Goal: Task Accomplishment & Management: Manage account settings

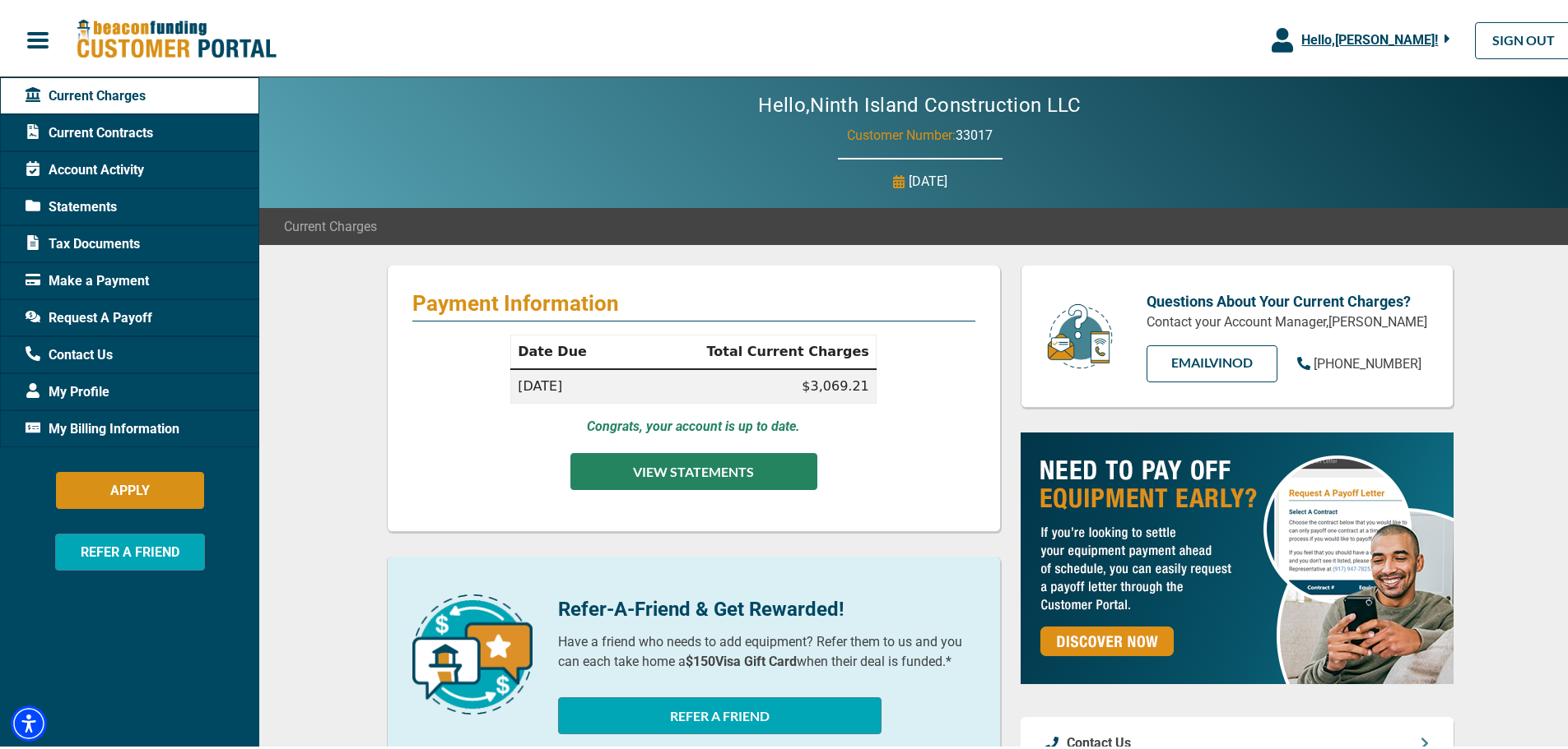
click at [678, 461] on button "VIEW STATEMENTS" at bounding box center [694, 468] width 247 height 37
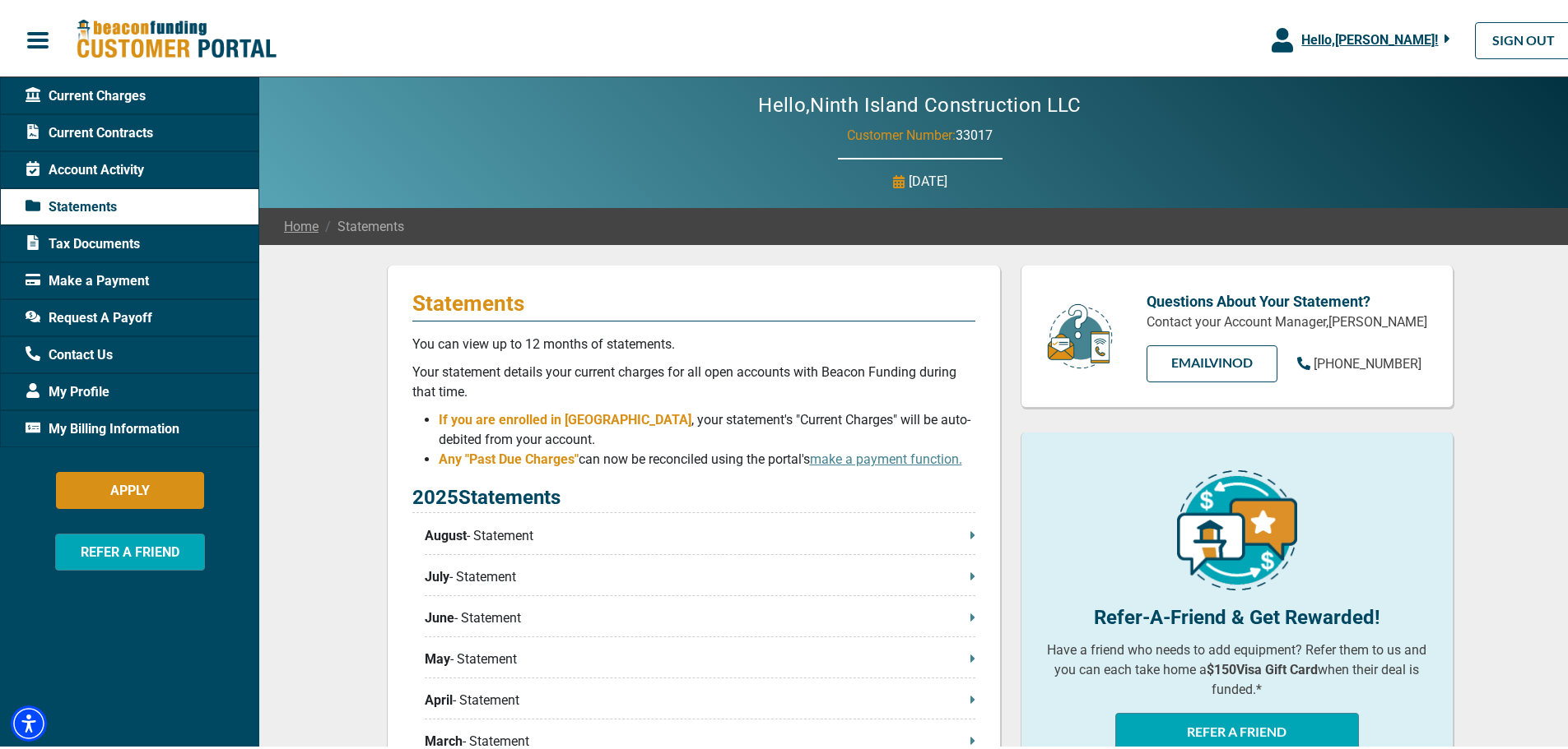
scroll to position [82, 0]
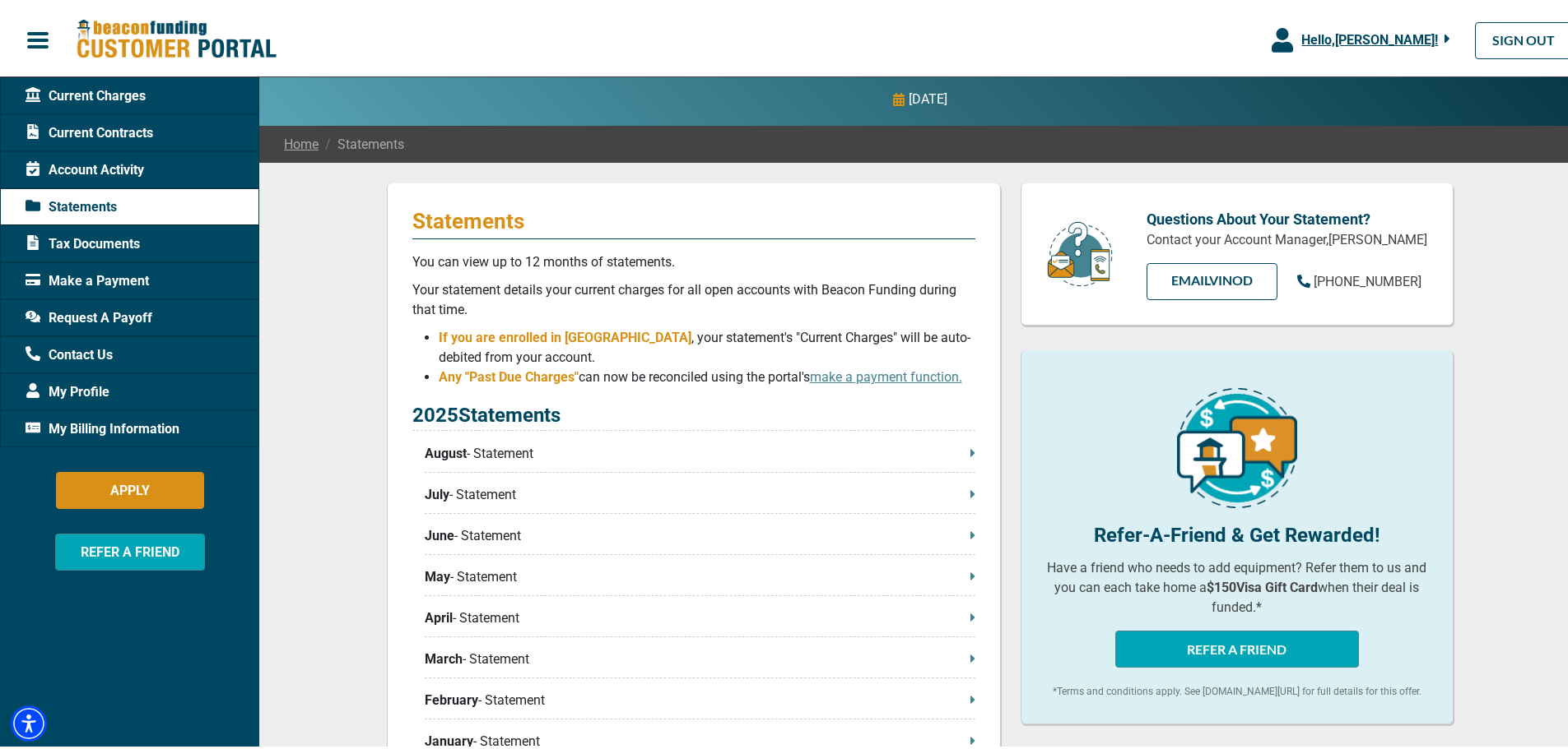
click at [838, 448] on p "August - Statement" at bounding box center [700, 450] width 550 height 20
click at [1408, 36] on span "Hello, [PERSON_NAME] !" at bounding box center [1370, 36] width 137 height 16
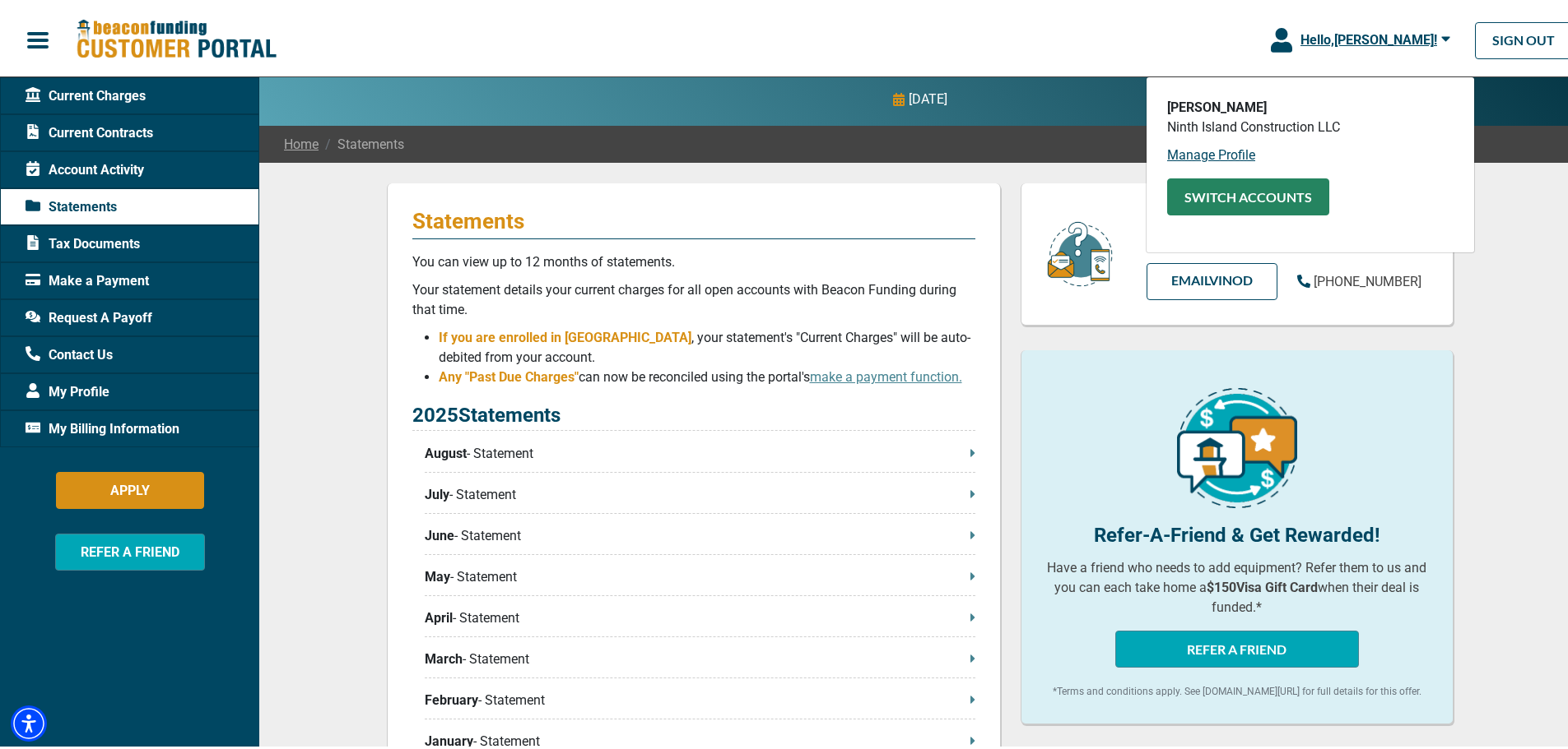
click at [1263, 194] on button "SWITCH ACCOUNTS" at bounding box center [1247, 194] width 162 height 37
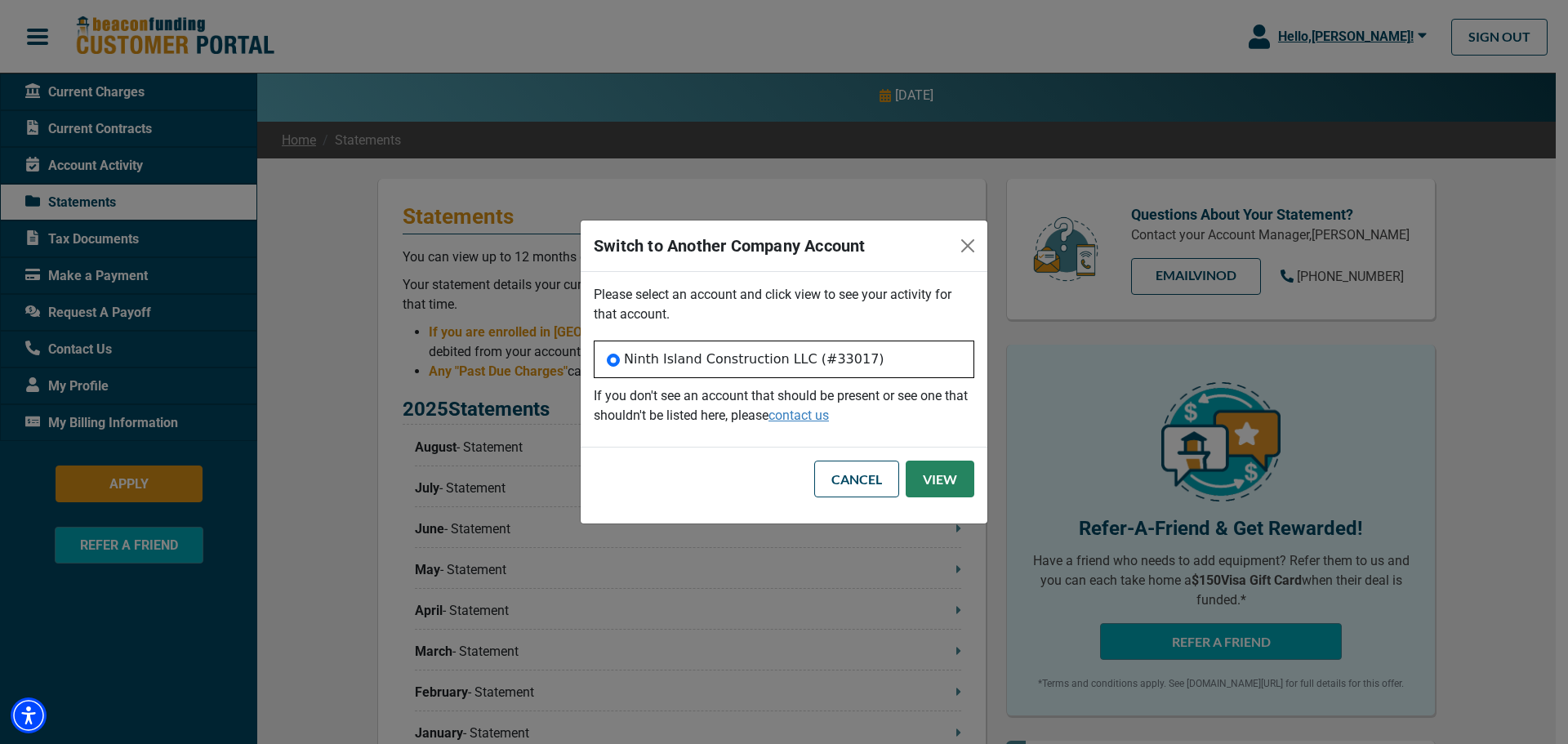
click at [918, 481] on button "View" at bounding box center [940, 479] width 69 height 37
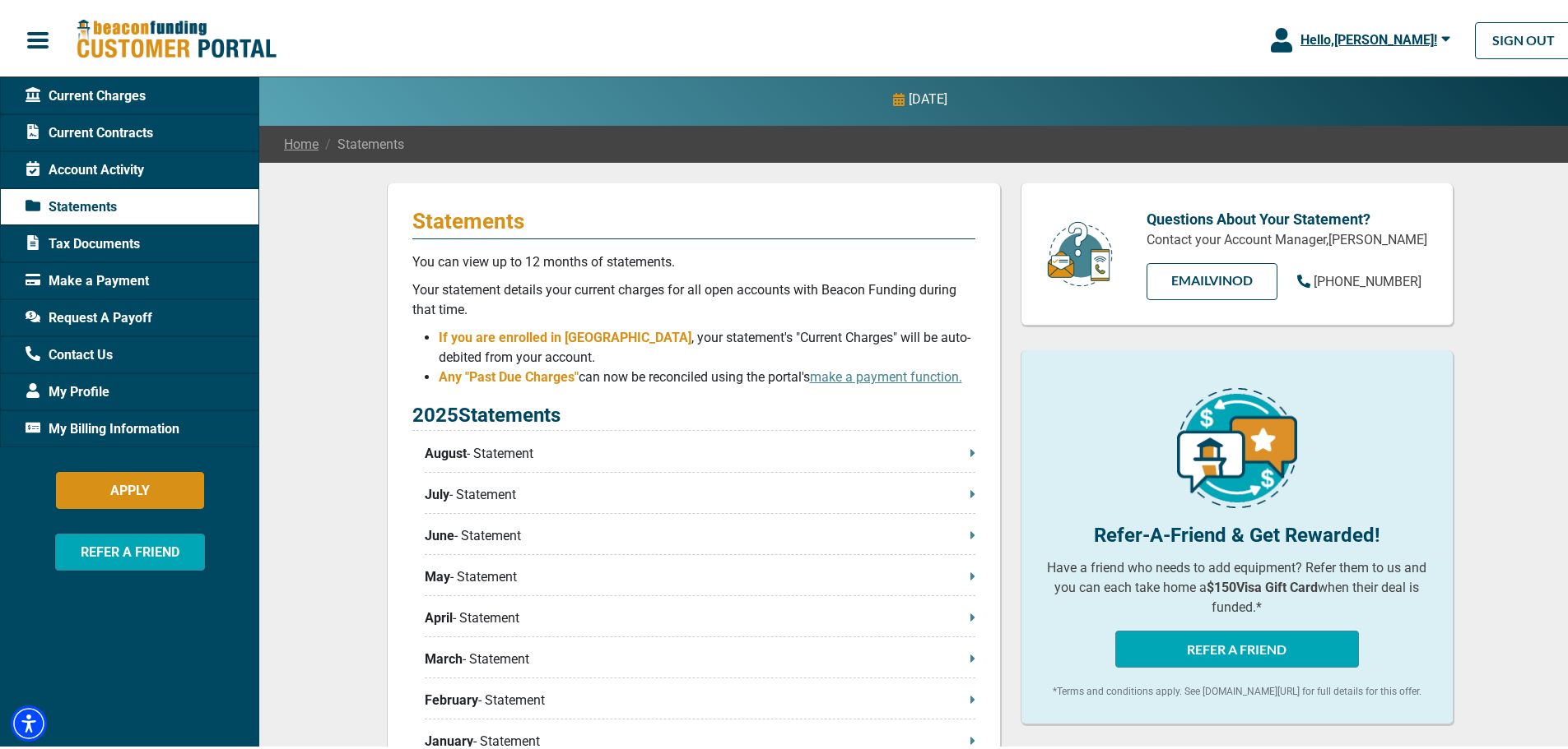
click at [119, 130] on span "Current Contracts" at bounding box center [89, 129] width 127 height 20
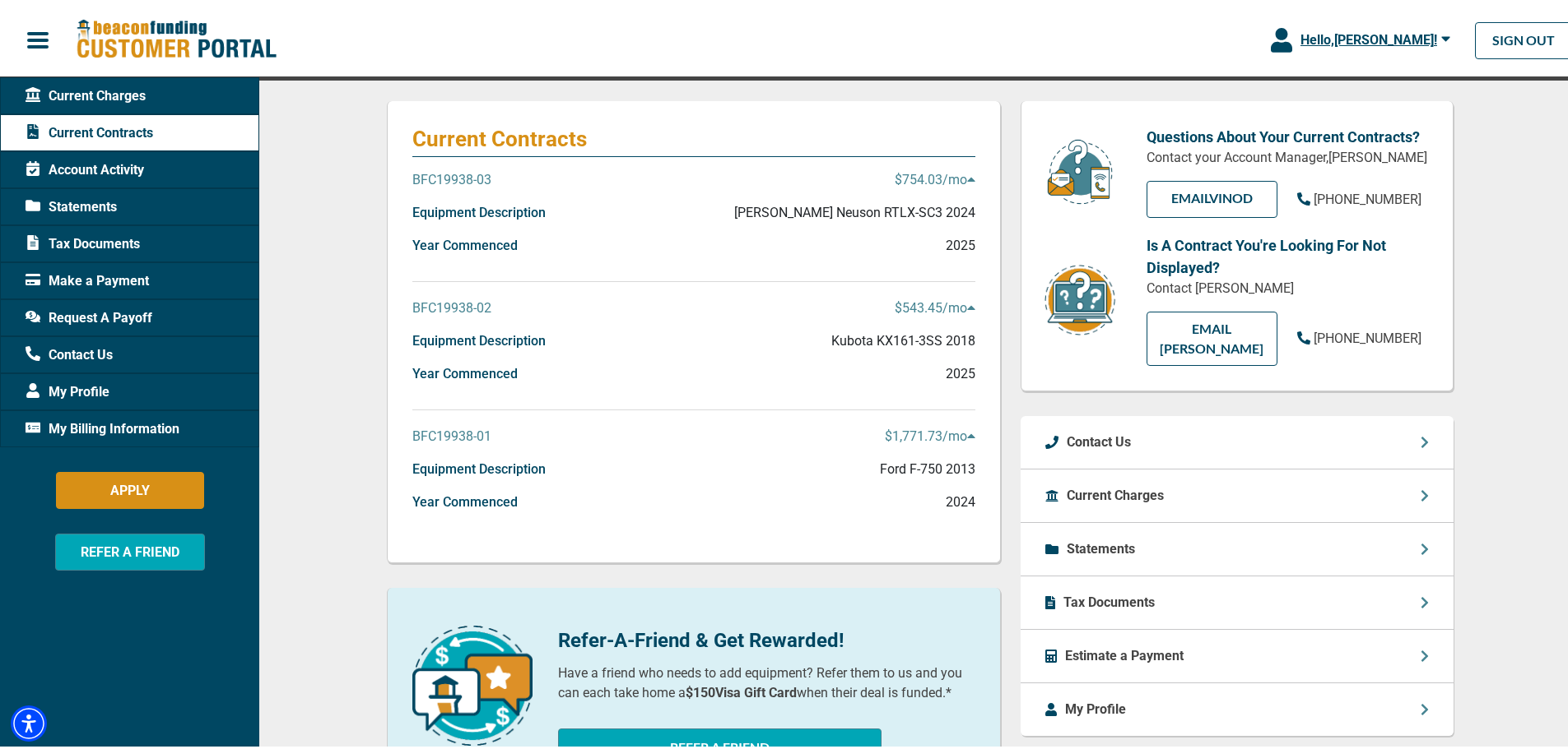
scroll to position [82, 0]
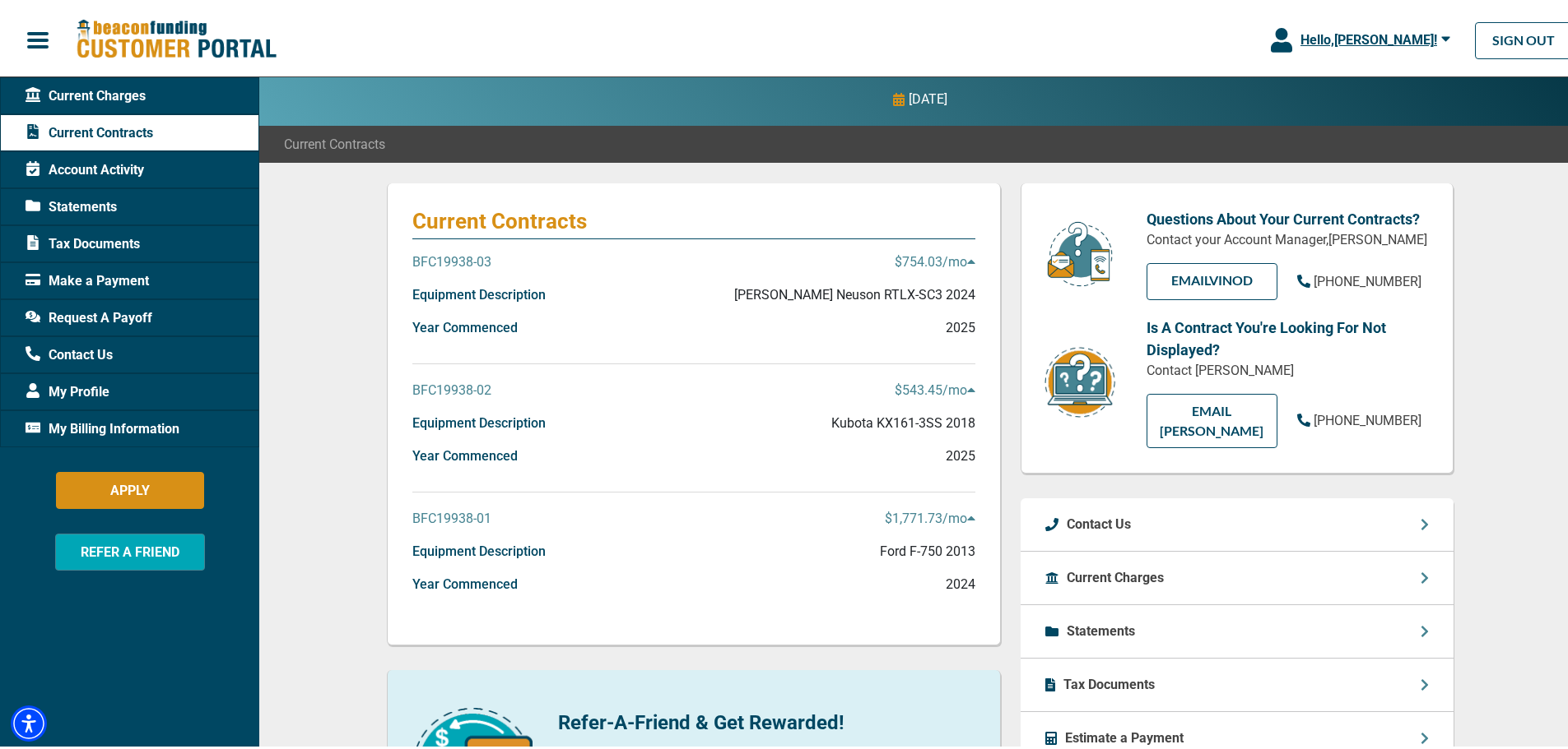
click at [1160, 626] on div "Statements" at bounding box center [1237, 628] width 433 height 53
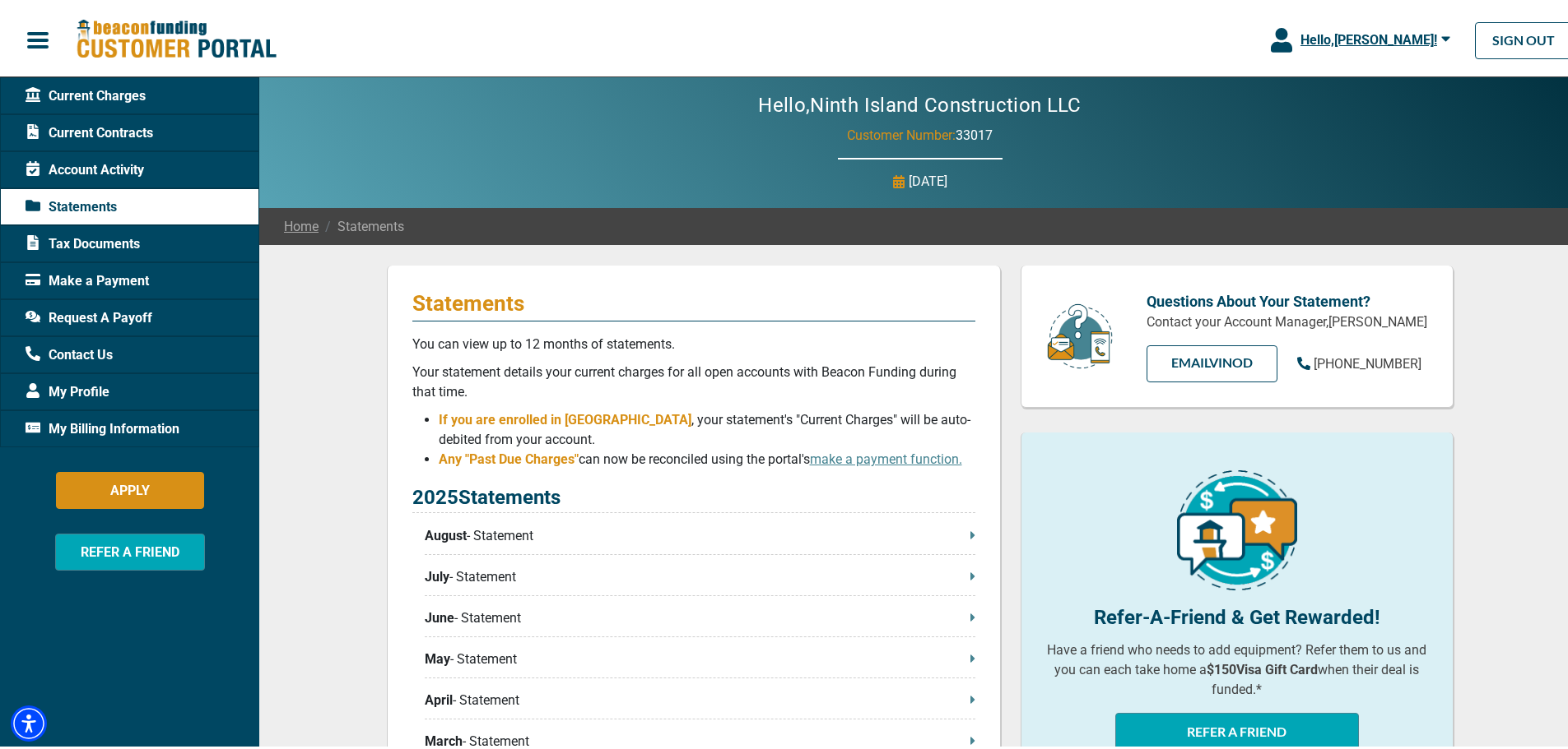
scroll to position [82, 0]
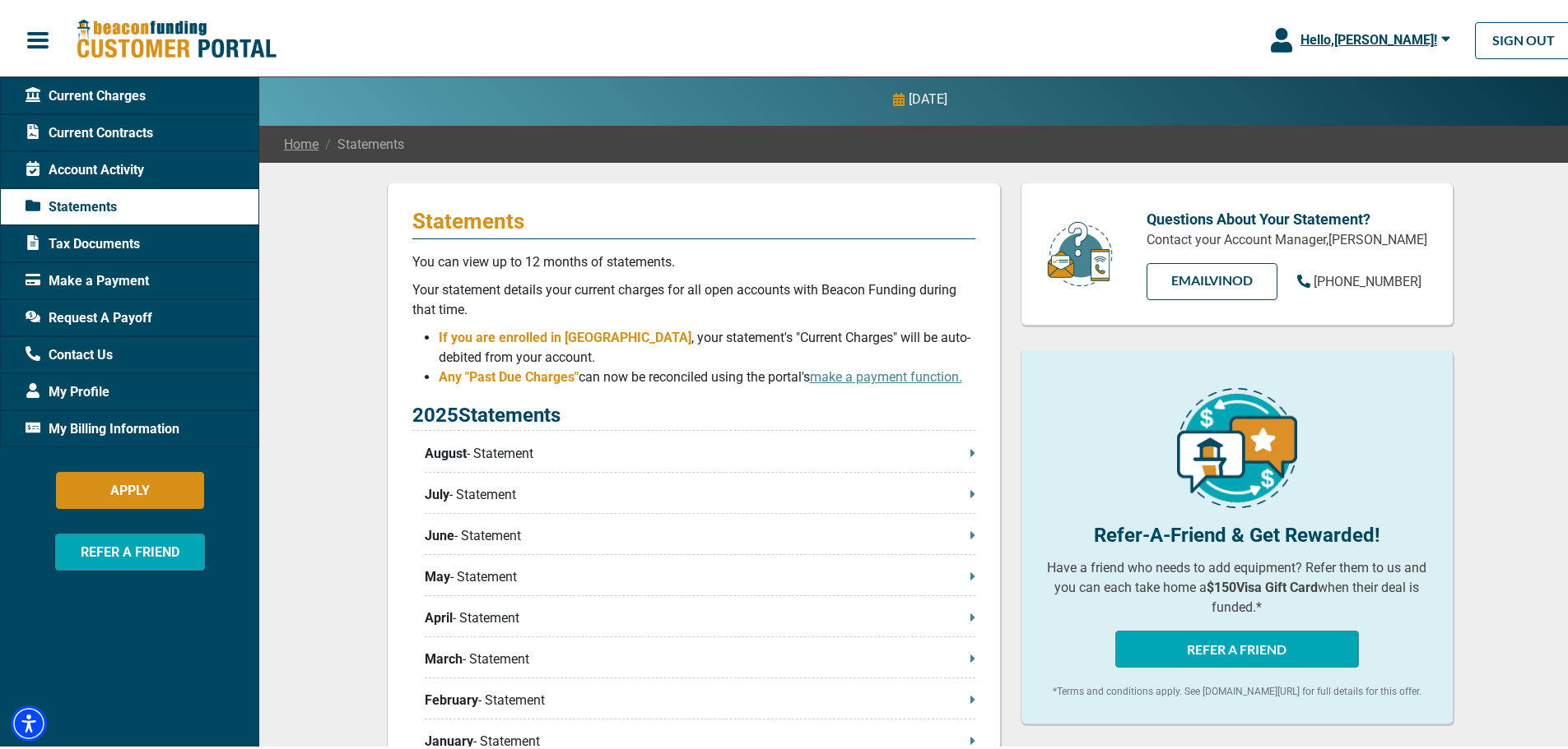
click at [439, 488] on span "July" at bounding box center [437, 491] width 24 height 20
click at [1401, 32] on span "Hello, [PERSON_NAME] !" at bounding box center [1369, 36] width 137 height 16
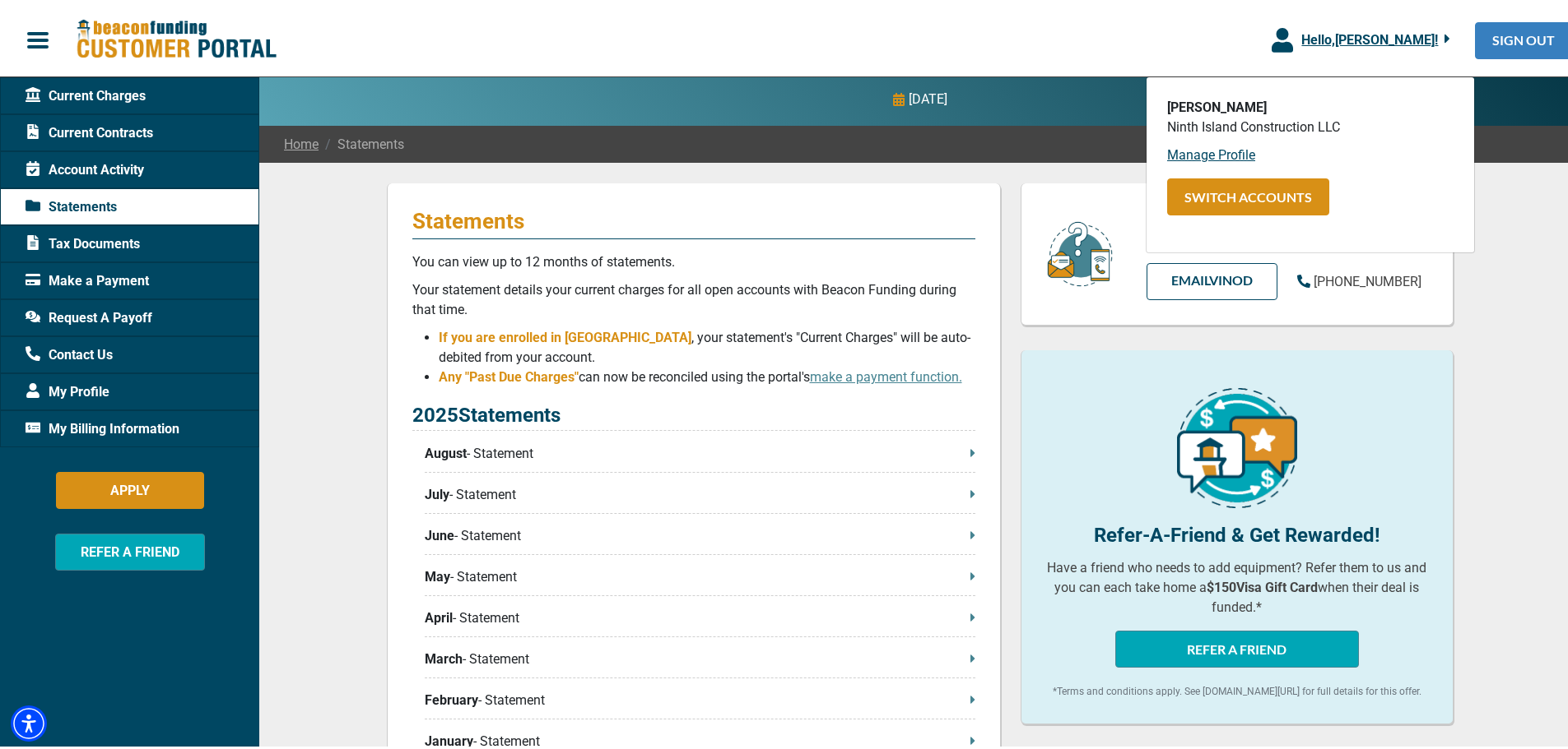
click at [1489, 36] on link "SIGN OUT" at bounding box center [1523, 37] width 97 height 37
